Goal: Transaction & Acquisition: Purchase product/service

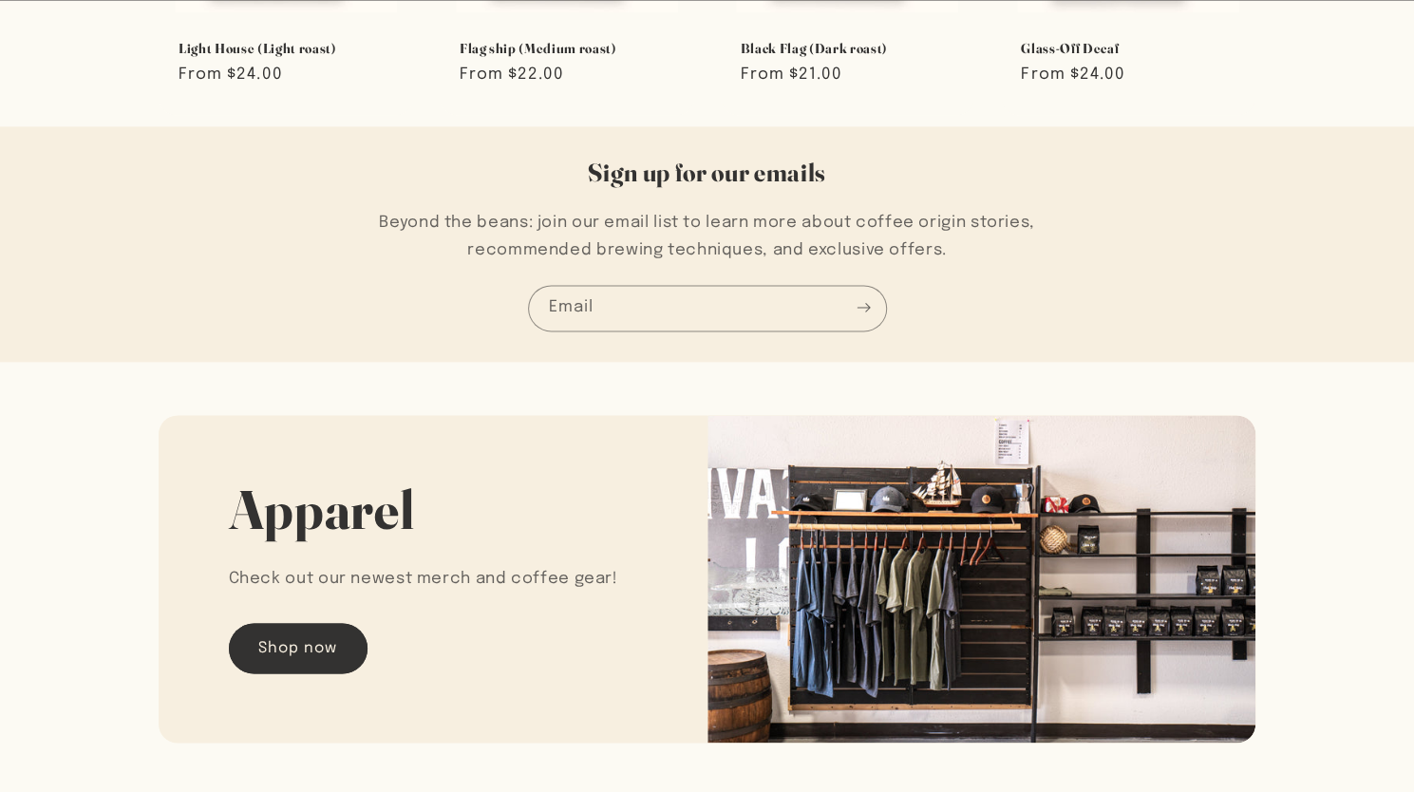
scroll to position [1583, 0]
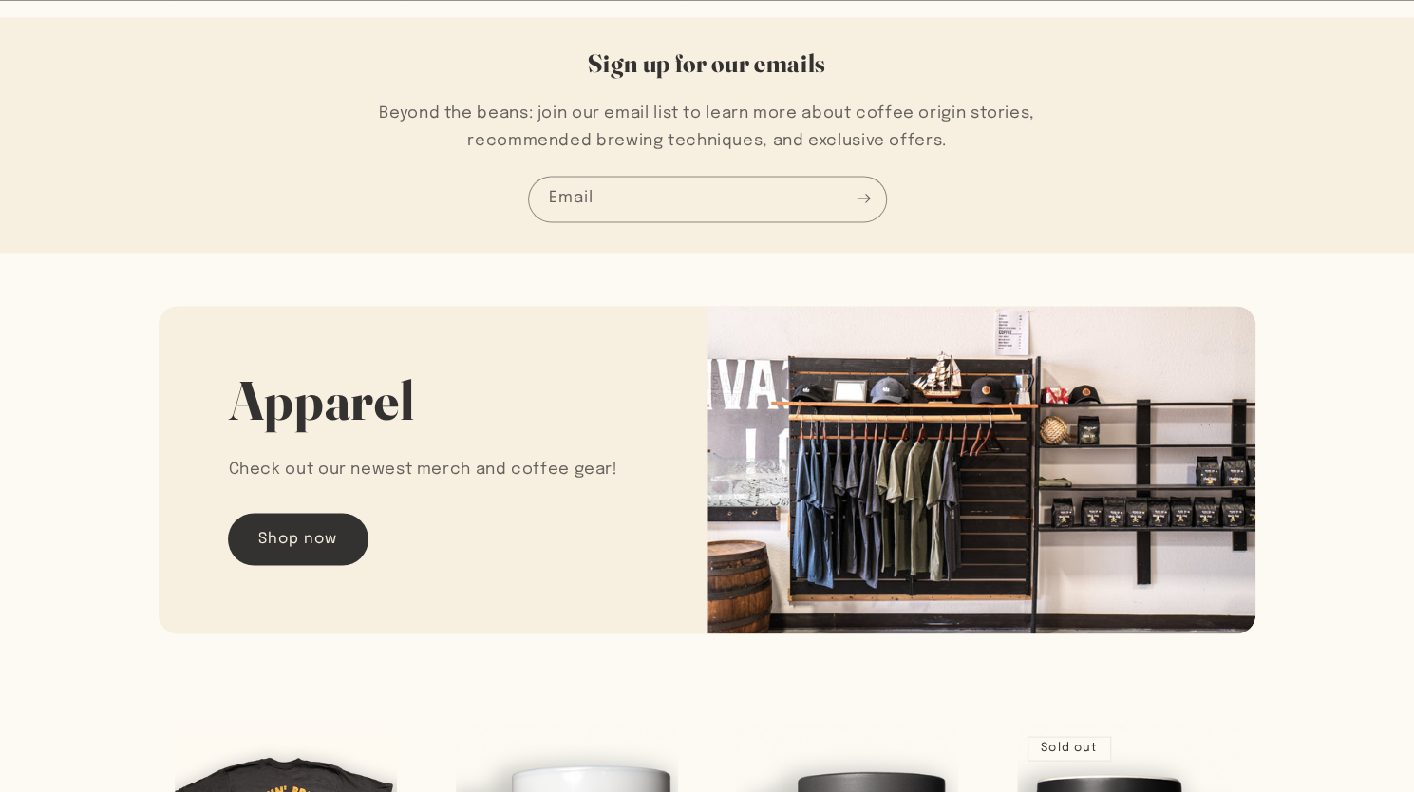
click at [298, 561] on link "Shop now" at bounding box center [298, 539] width 139 height 50
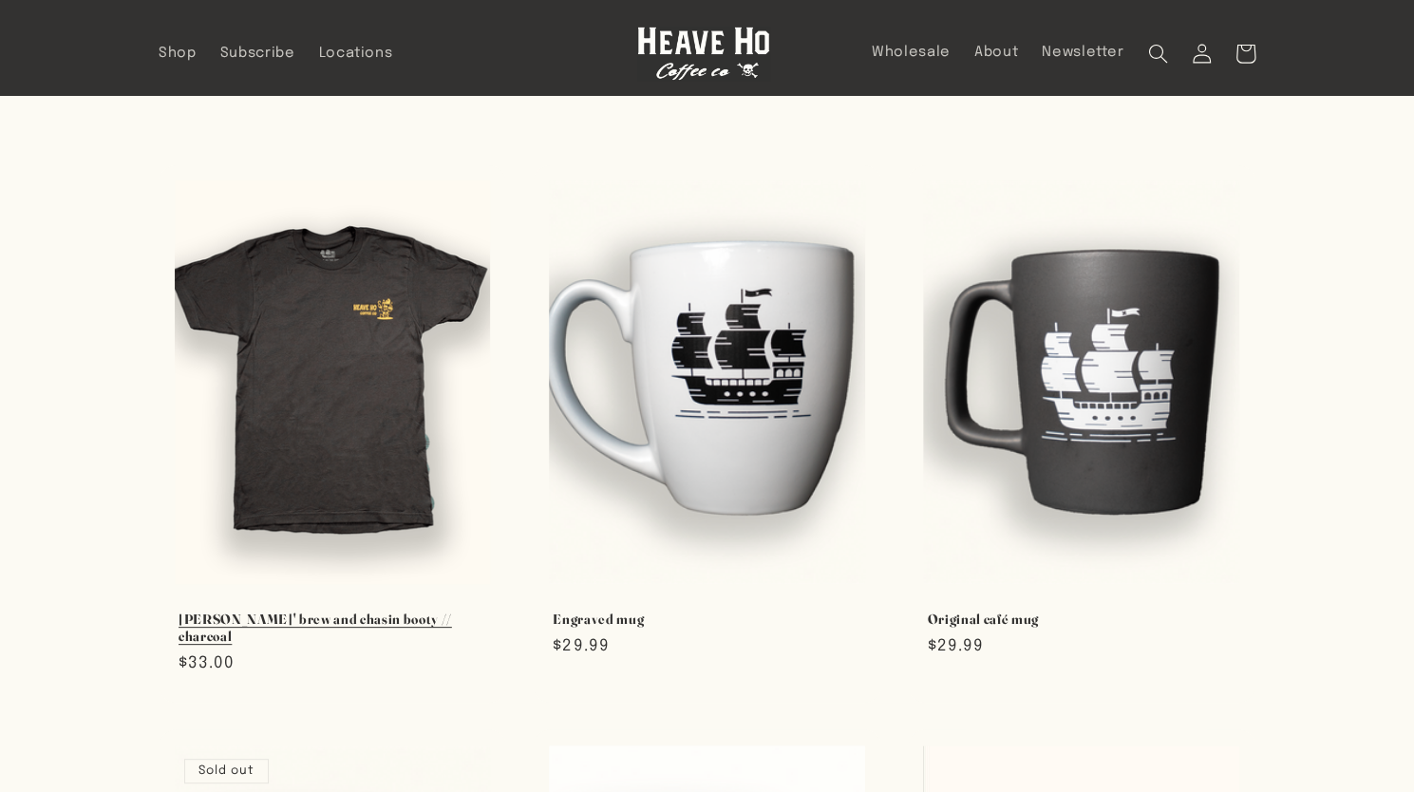
click at [353, 611] on link "[PERSON_NAME]' brew and chasin booty // charcoal" at bounding box center [333, 628] width 308 height 35
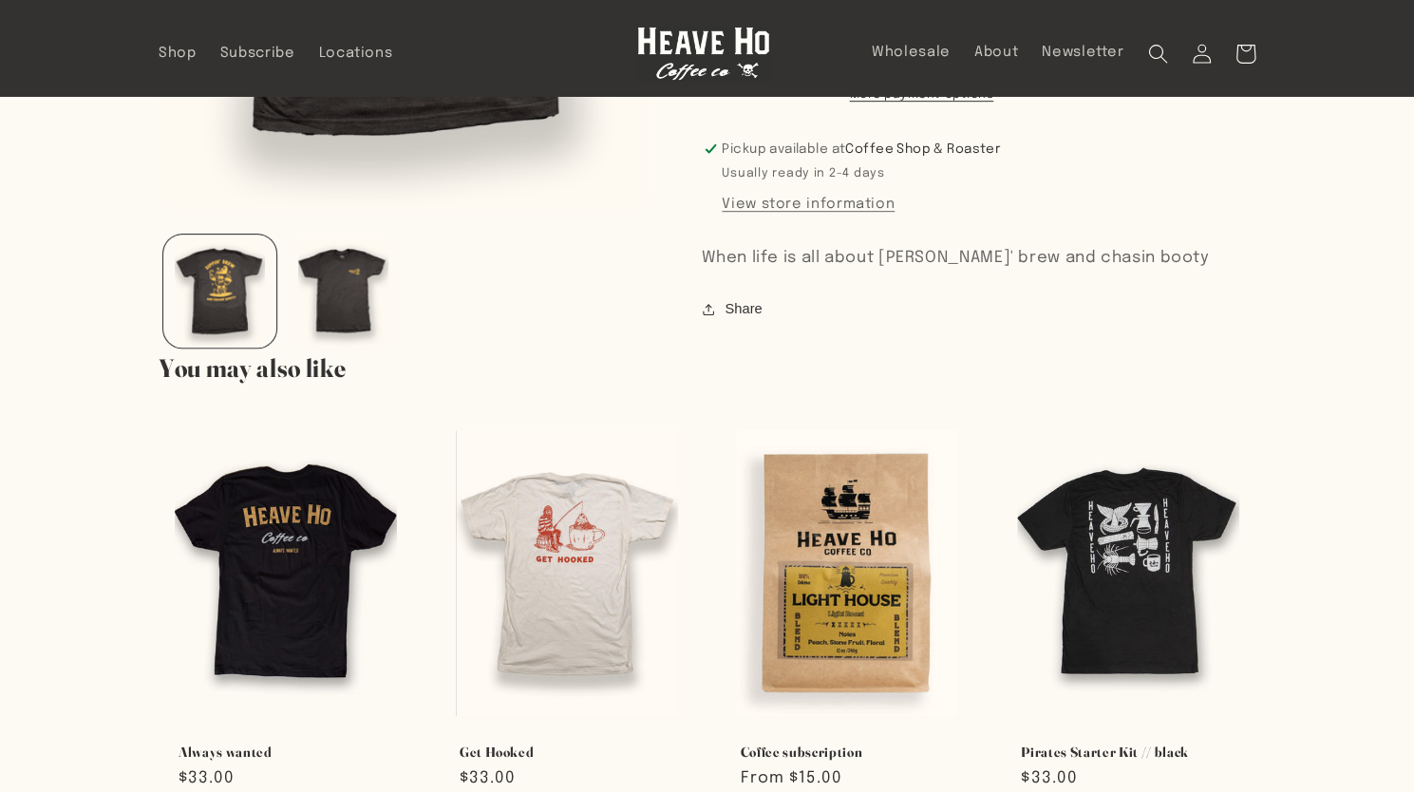
scroll to position [95, 0]
